Goal: Transaction & Acquisition: Purchase product/service

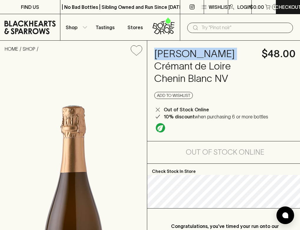
drag, startPoint x: 155, startPoint y: 54, endPoint x: 243, endPoint y: 54, distance: 88.3
click at [243, 54] on h4 "[PERSON_NAME] Crémant de Loire Chenin Blanc NV" at bounding box center [204, 66] width 100 height 37
copy h4 "[PERSON_NAME]"
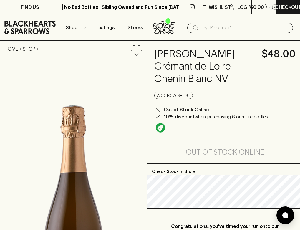
click at [254, 26] on input "text" at bounding box center [244, 27] width 87 height 9
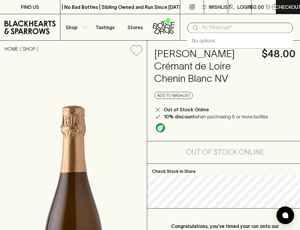
paste input "[PERSON_NAME]"
type input "[PERSON_NAME]"
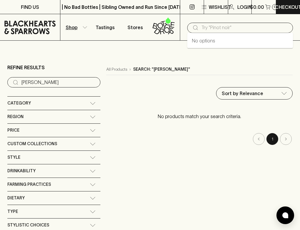
click at [207, 26] on input "text" at bounding box center [244, 27] width 87 height 9
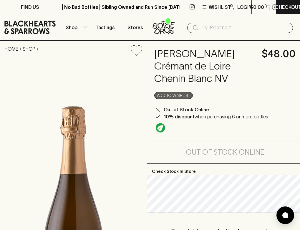
click at [163, 93] on button "Add to wishlist" at bounding box center [173, 95] width 39 height 7
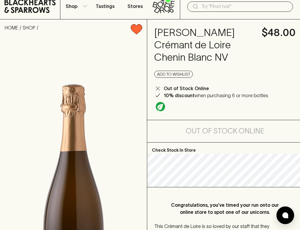
scroll to position [17, 0]
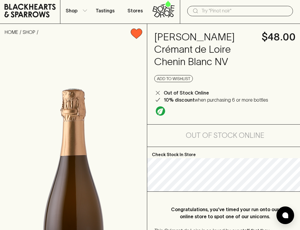
drag, startPoint x: 156, startPoint y: 62, endPoint x: 235, endPoint y: 62, distance: 78.9
click at [235, 62] on h4 "[PERSON_NAME] Crémant de Loire Chenin Blanc NV" at bounding box center [204, 49] width 100 height 37
copy h4 "Chenin Blanc NV"
click at [238, 12] on input "text" at bounding box center [244, 10] width 87 height 9
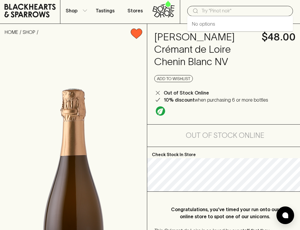
paste input "Chenin Blanc NV"
type input "Chenin Blanc NV"
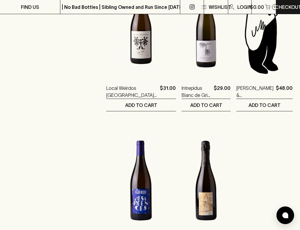
scroll to position [267, 0]
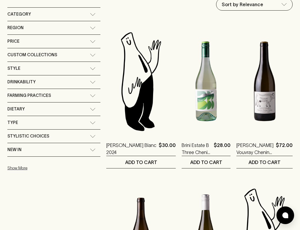
scroll to position [0, 0]
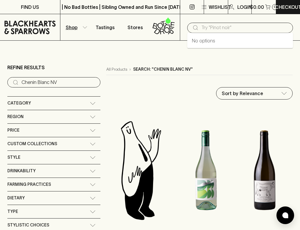
click at [219, 25] on input "text" at bounding box center [244, 27] width 87 height 9
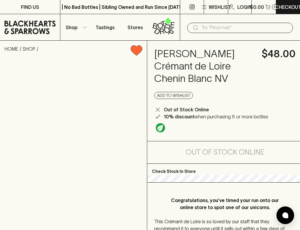
scroll to position [17, 0]
